Goal: Task Accomplishment & Management: Manage account settings

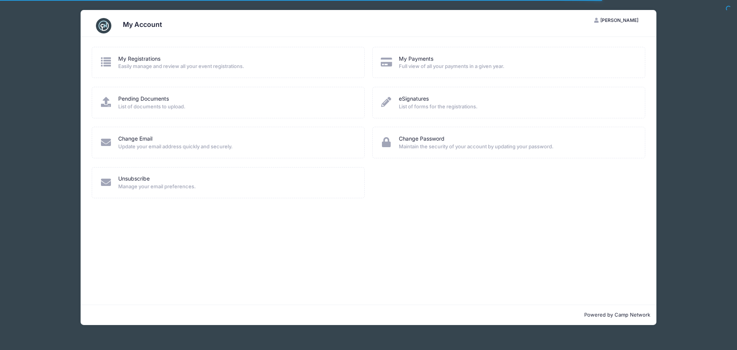
drag, startPoint x: 0, startPoint y: 0, endPoint x: 159, endPoint y: 260, distance: 304.6
click at [159, 260] on div "My Registrations Easily manage and review all your event registrations. My Paym…" at bounding box center [369, 171] width 576 height 268
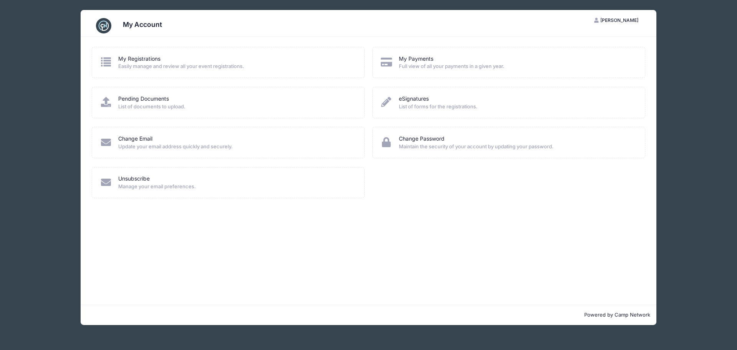
click at [167, 147] on span "Update your email address quickly and securely." at bounding box center [236, 147] width 236 height 8
click at [125, 141] on link "Change Email" at bounding box center [135, 139] width 34 height 8
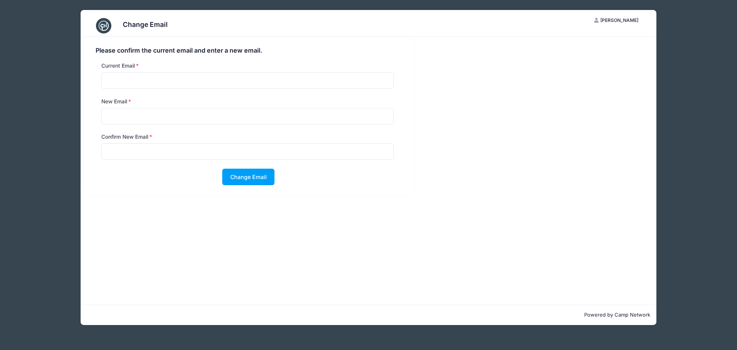
click at [168, 227] on div "Please confirm the current email and enter a new email. Current Email New Email…" at bounding box center [369, 171] width 576 height 268
click at [684, 83] on div "Change Email JL Ju-hong Lee My Account Logout Please confirm the current email …" at bounding box center [368, 167] width 691 height 335
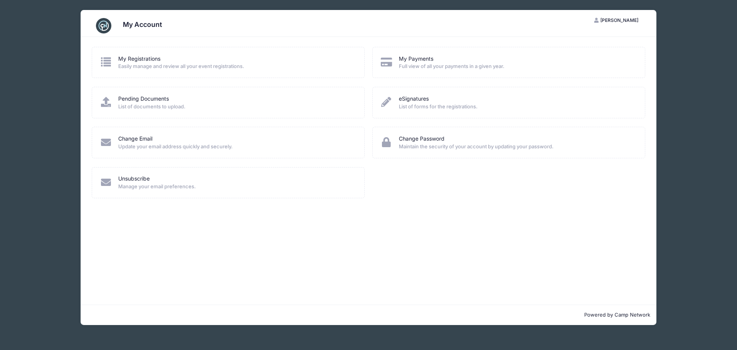
click at [162, 59] on div "My Registrations" at bounding box center [236, 59] width 236 height 8
click at [139, 59] on link "My Registrations" at bounding box center [139, 59] width 42 height 8
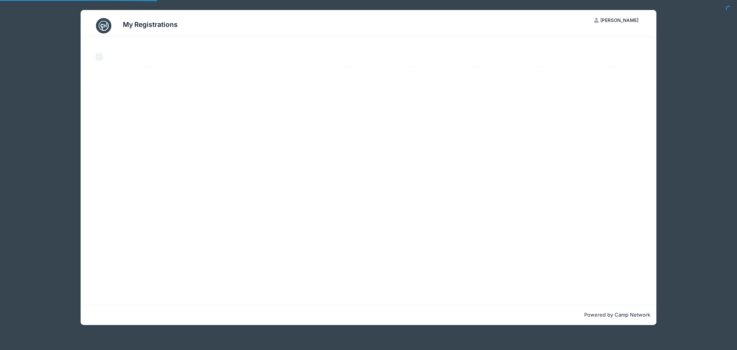
select select "50"
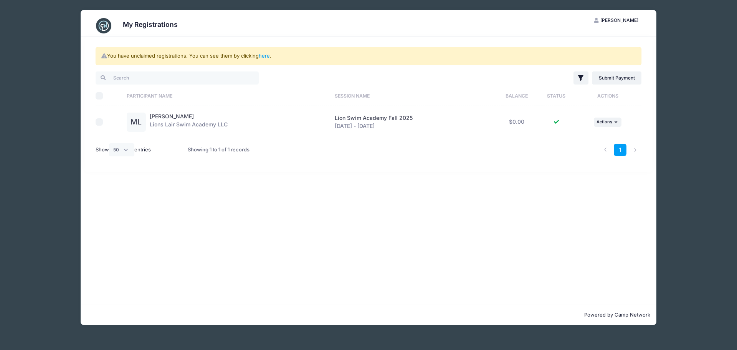
click at [321, 209] on div "You have unclaimed registrations. You can see them by clicking here . Filter Fi…" at bounding box center [369, 171] width 576 height 268
click at [620, 122] on button "... Actions" at bounding box center [608, 121] width 28 height 9
click at [307, 207] on div "You have unclaimed registrations. You can see them by clicking here . Filter Fi…" at bounding box center [369, 171] width 576 height 268
click at [266, 56] on link "here" at bounding box center [264, 56] width 11 height 6
